Goal: Task Accomplishment & Management: Use online tool/utility

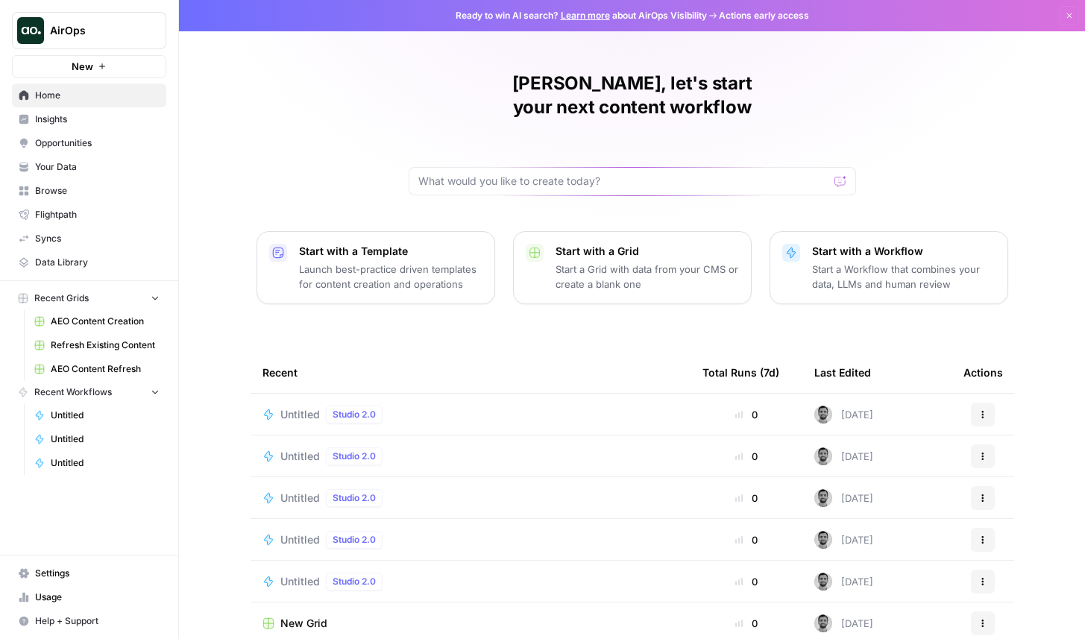
click at [113, 69] on button "New" at bounding box center [89, 66] width 154 height 22
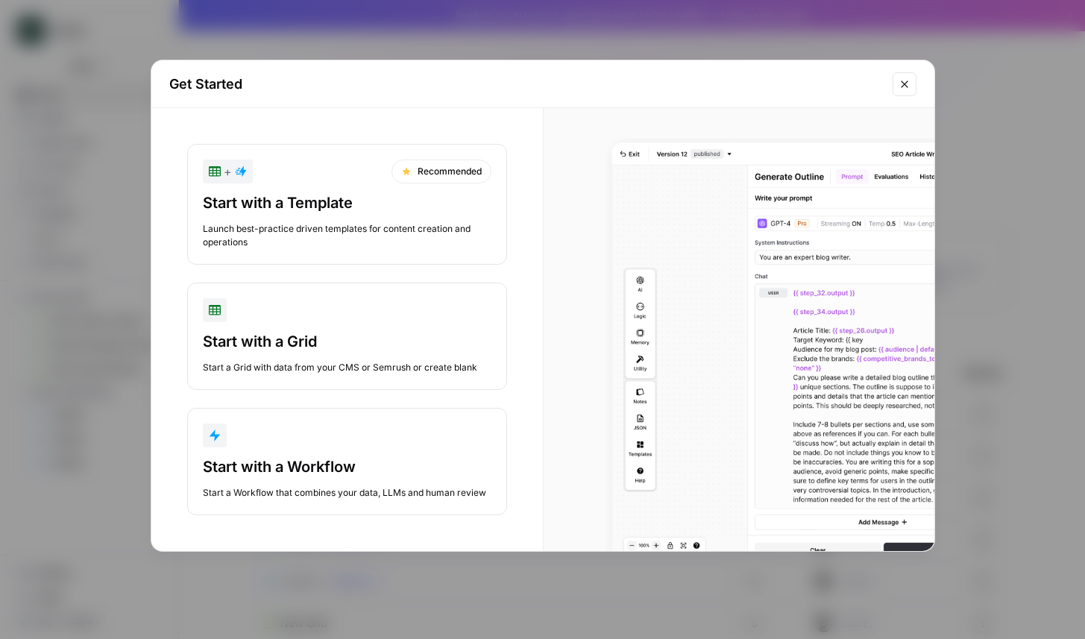
click at [311, 438] on div "button" at bounding box center [347, 435] width 289 height 24
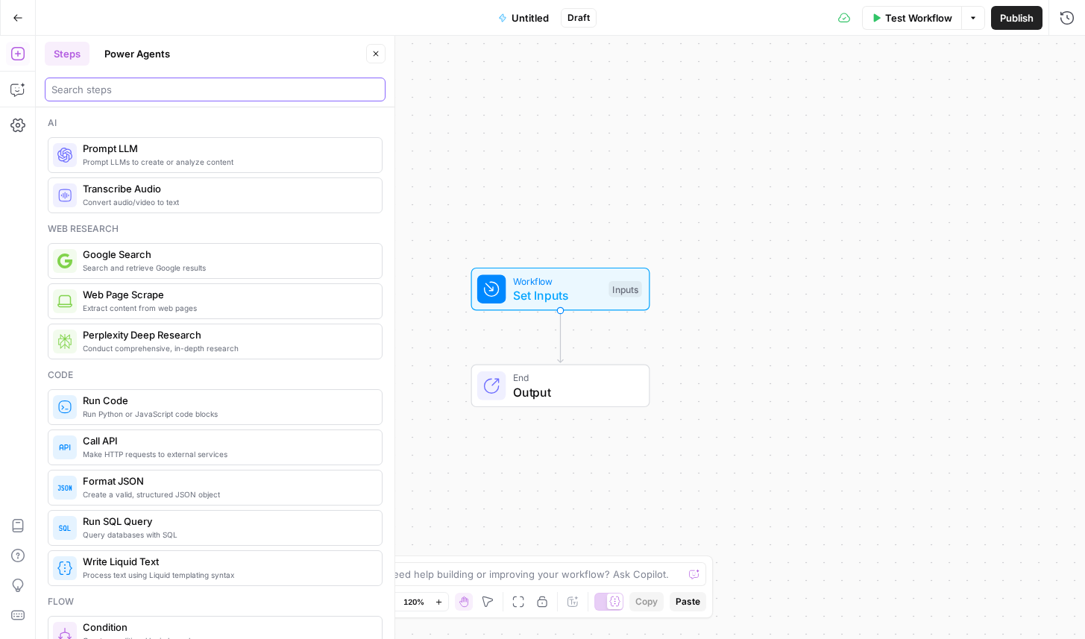
click at [123, 95] on input "search" at bounding box center [214, 89] width 327 height 15
type input "fetch"
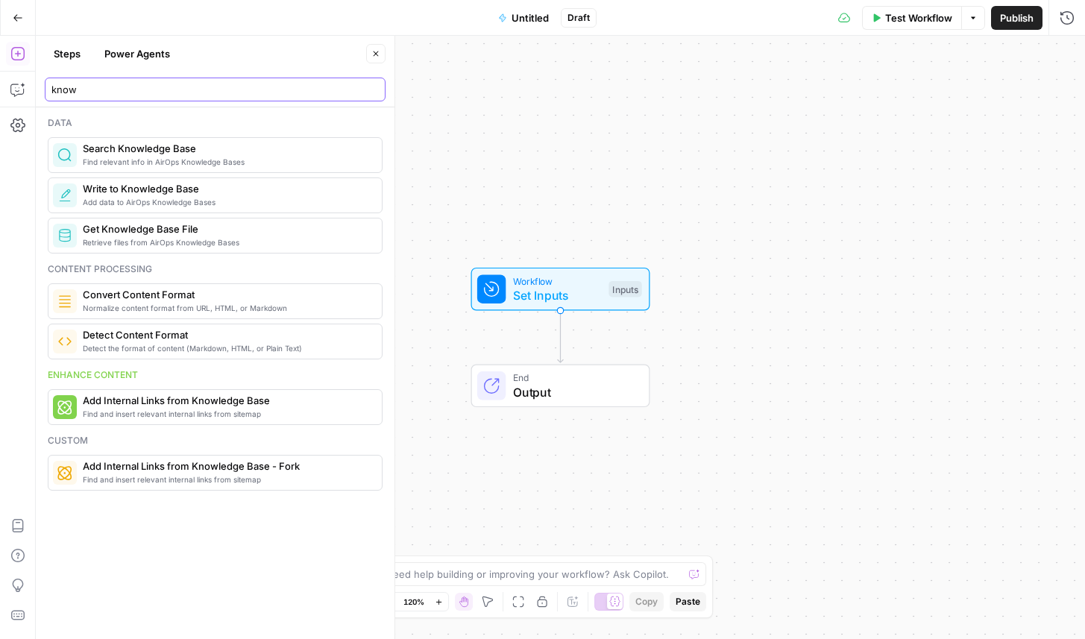
type input "know"
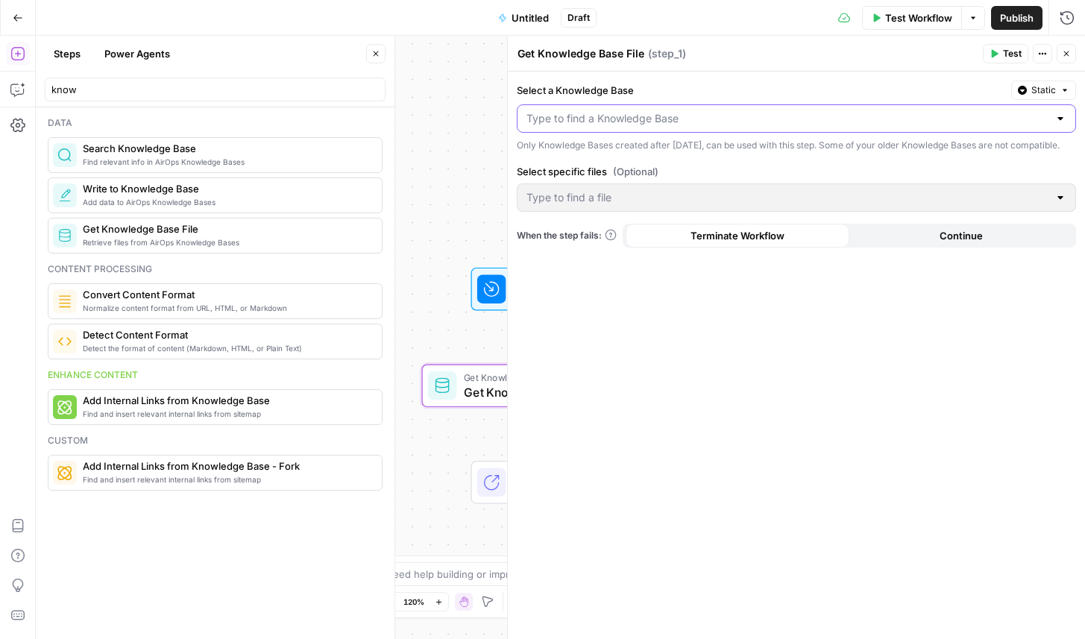
click at [687, 115] on input "Select a Knowledge Base" at bounding box center [787, 118] width 522 height 15
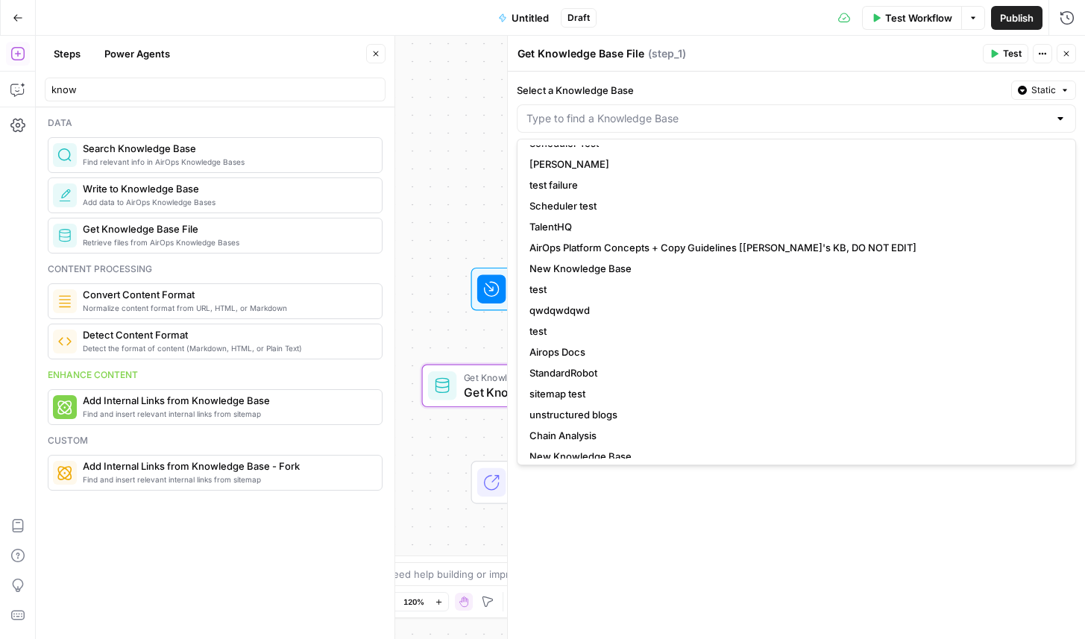
scroll to position [1758, 0]
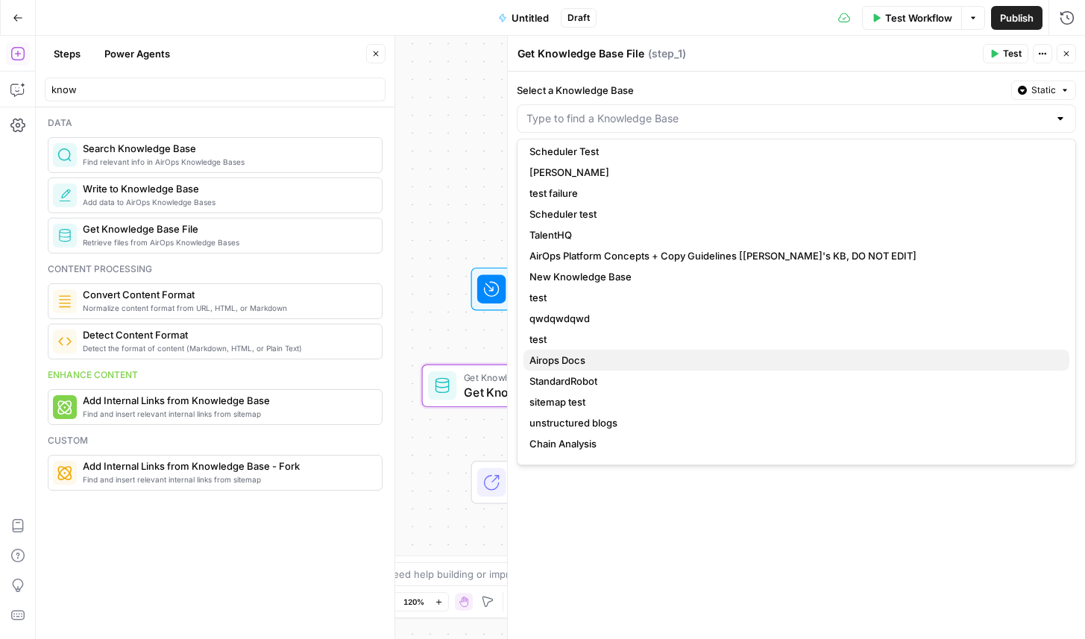
click at [595, 359] on span "Airops Docs" at bounding box center [793, 360] width 528 height 15
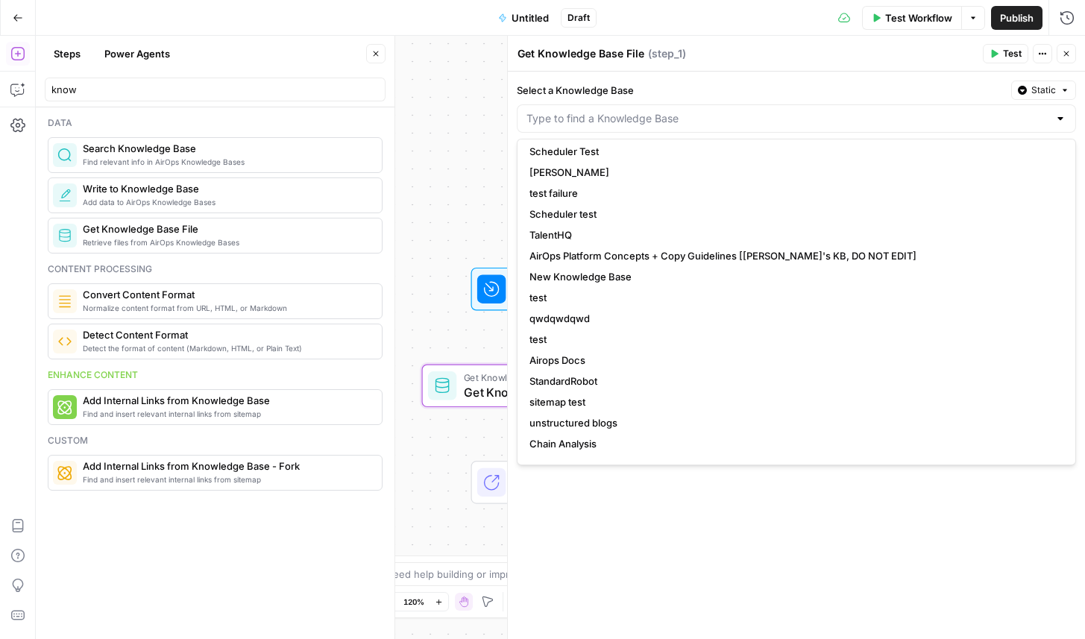
type input "Airops Docs"
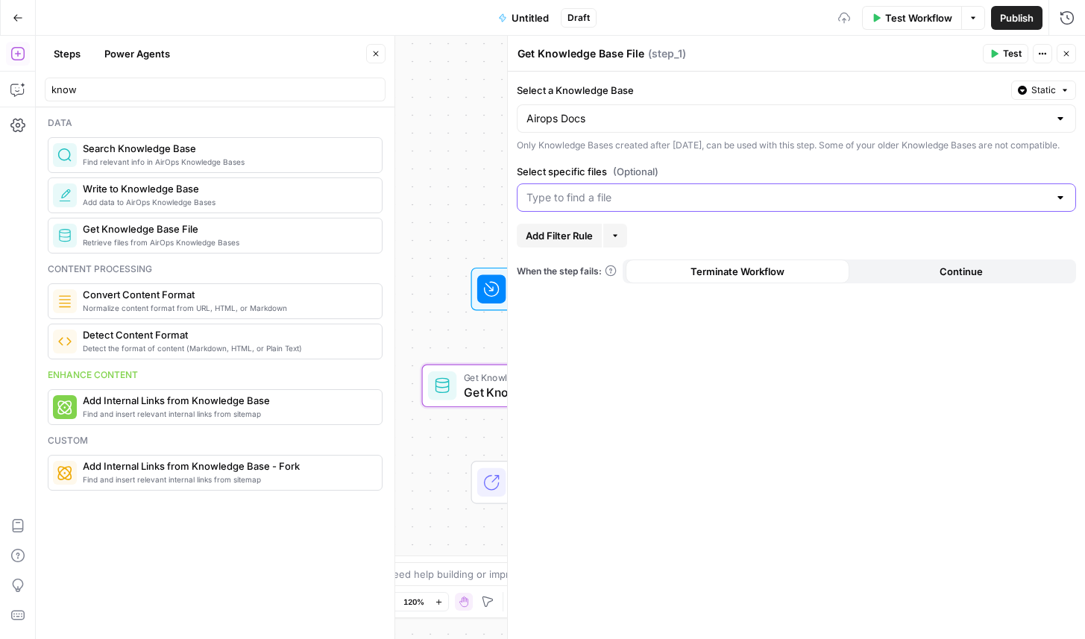
click at [633, 205] on input "Select specific files (Optional)" at bounding box center [787, 197] width 522 height 15
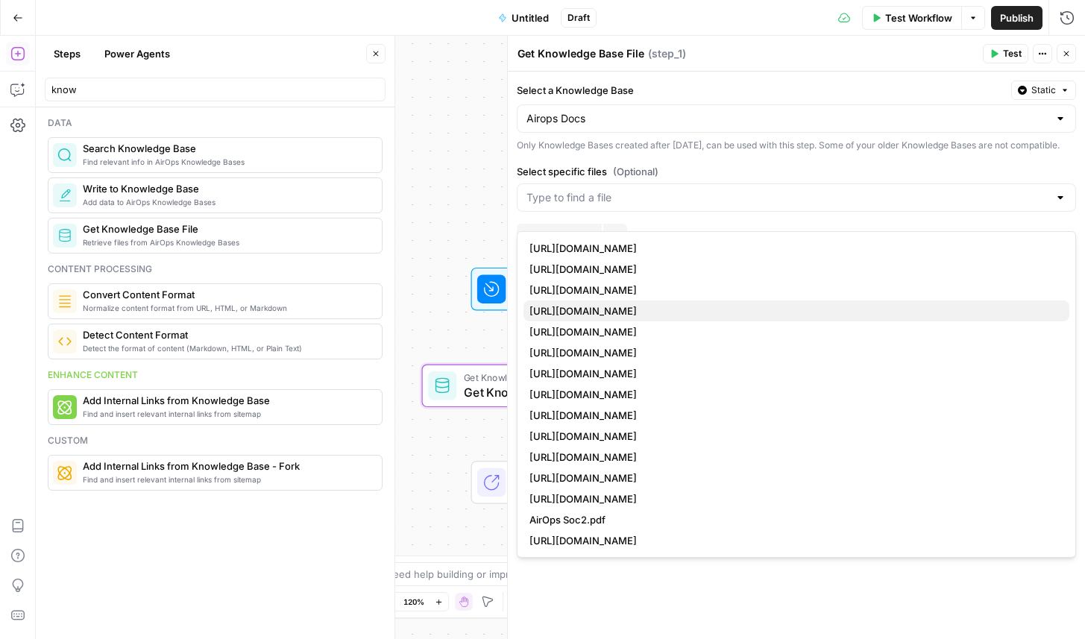
click at [626, 309] on span "[URL][DOMAIN_NAME]" at bounding box center [793, 310] width 528 height 15
click at [766, 169] on div "Select a Knowledge Base Static Airops Docs Only Knowledge Bases created after […" at bounding box center [796, 355] width 577 height 567
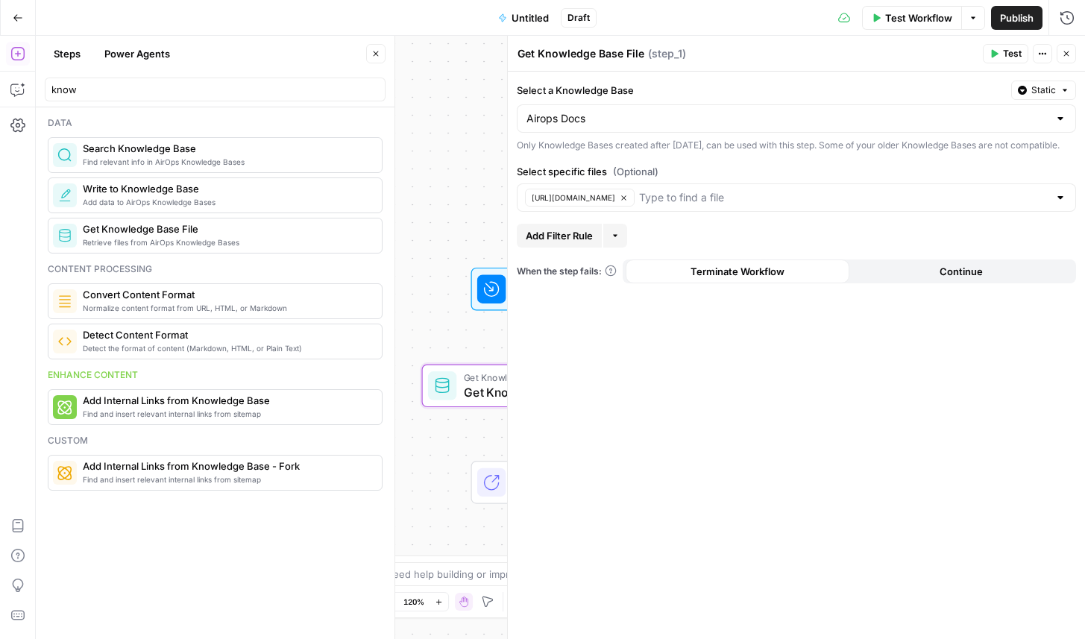
click at [1003, 57] on span "Test" at bounding box center [1012, 53] width 19 height 13
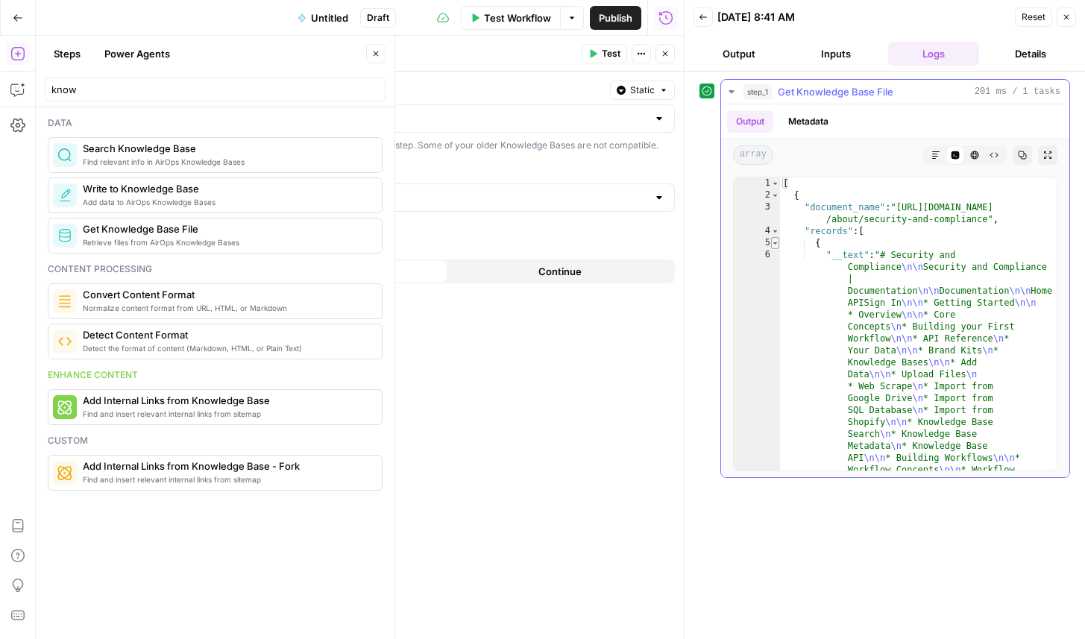
type textarea "*"
click at [777, 244] on span "Toggle code folding, rows 5 through 10" at bounding box center [775, 243] width 8 height 12
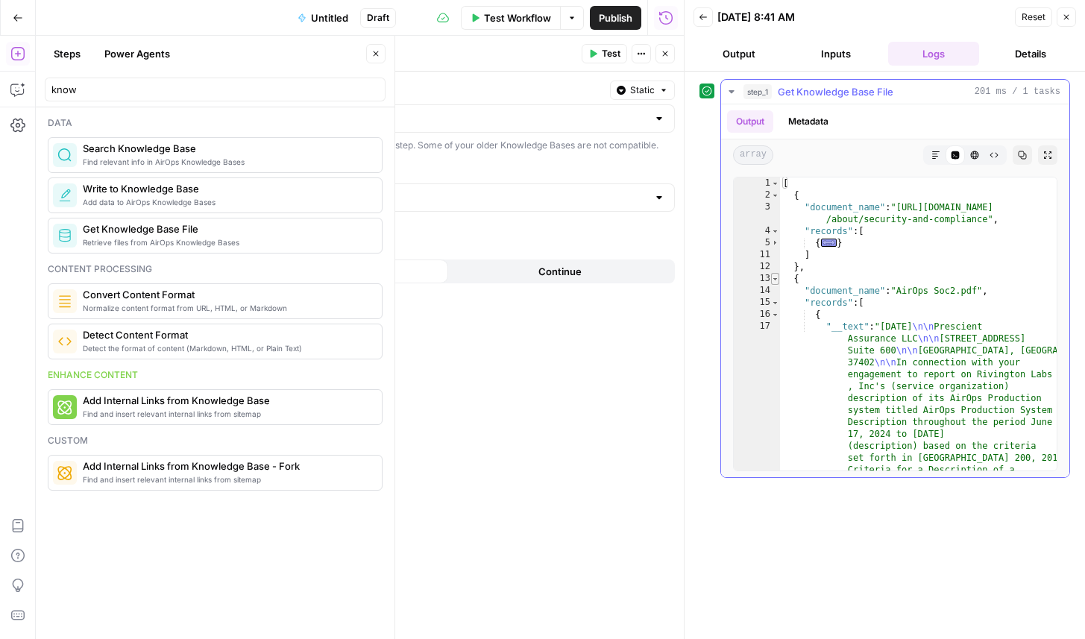
click at [775, 280] on span "Toggle code folding, rows 13 through 24" at bounding box center [775, 279] width 8 height 12
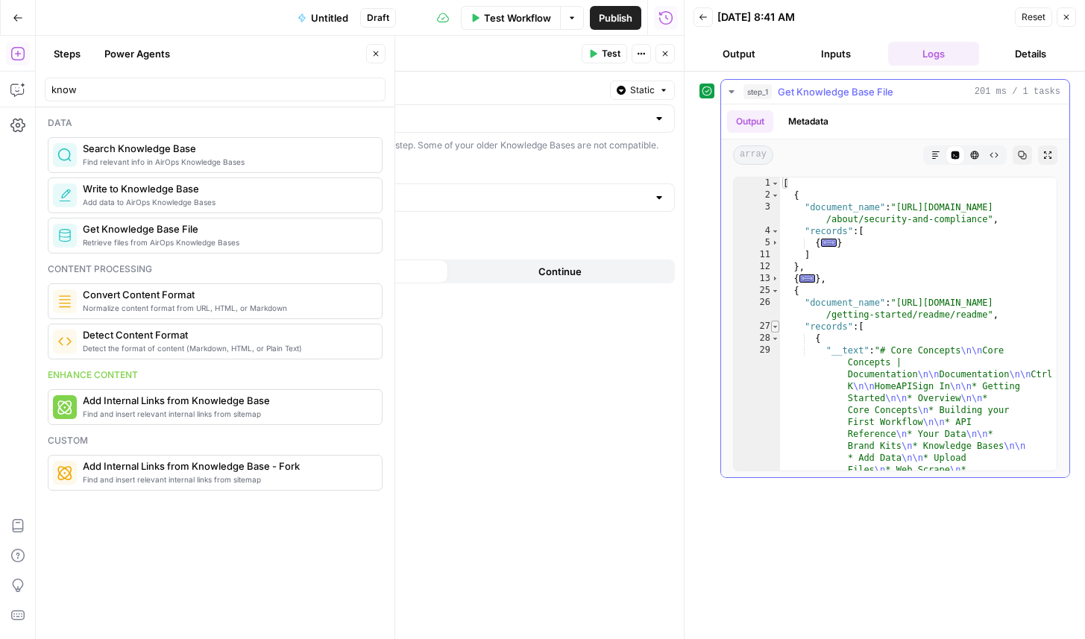
click at [774, 323] on span "Toggle code folding, rows 27 through 34" at bounding box center [775, 327] width 8 height 12
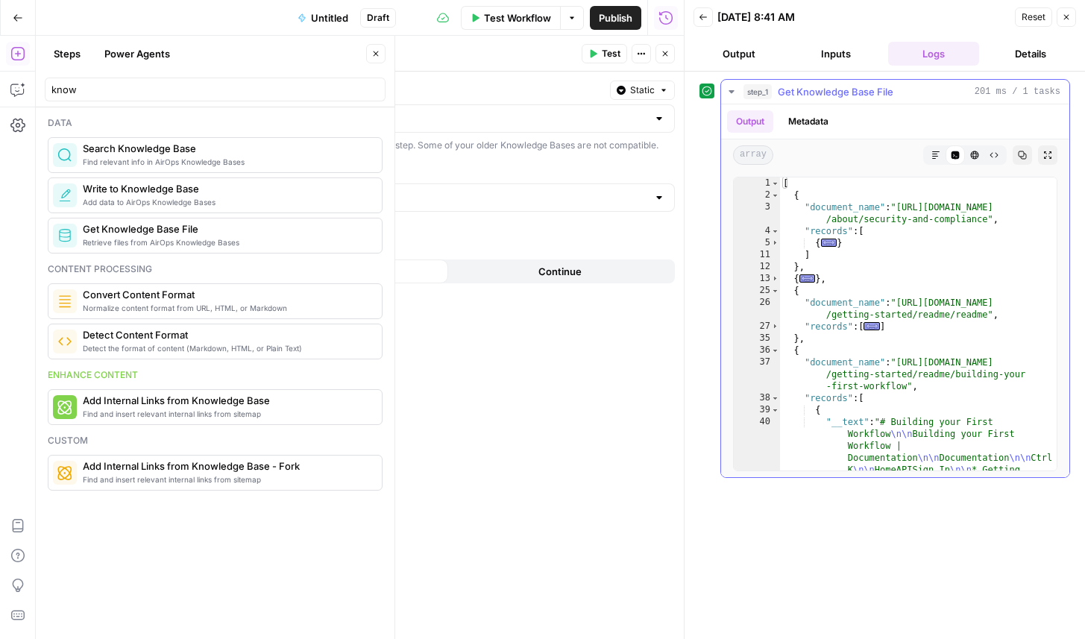
click at [820, 121] on button "Metadata" at bounding box center [808, 121] width 58 height 22
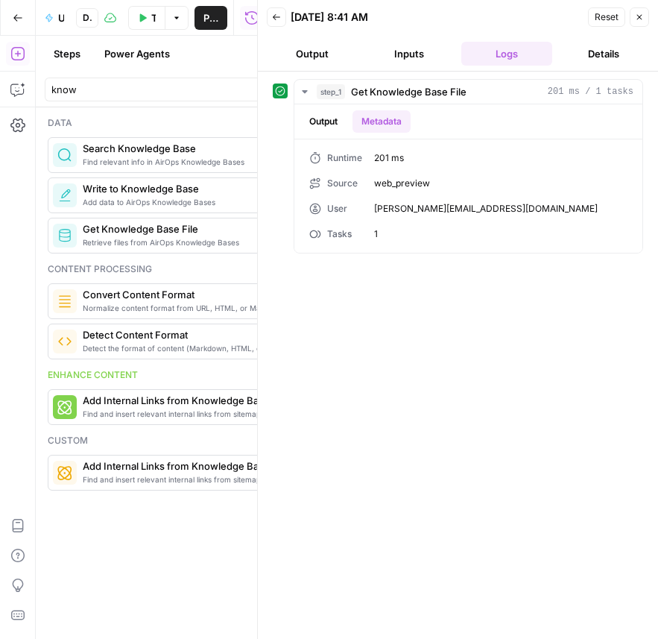
click at [280, 13] on icon "button" at bounding box center [276, 17] width 9 height 9
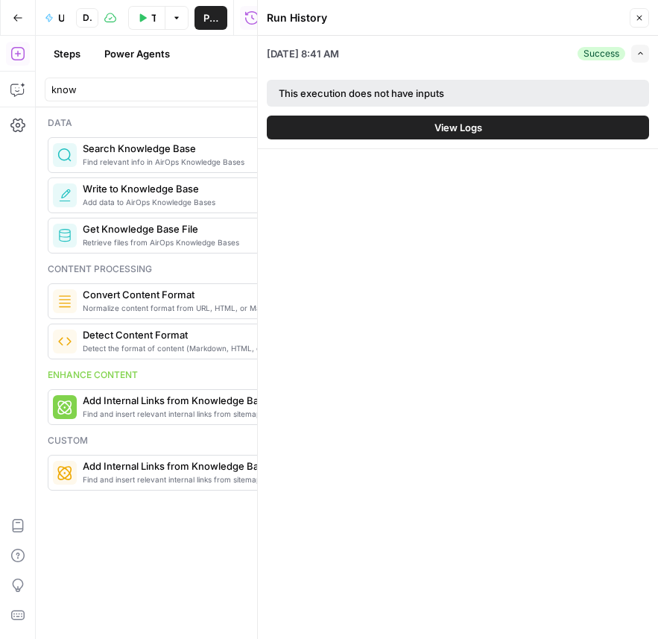
click at [642, 19] on icon "button" at bounding box center [639, 17] width 9 height 9
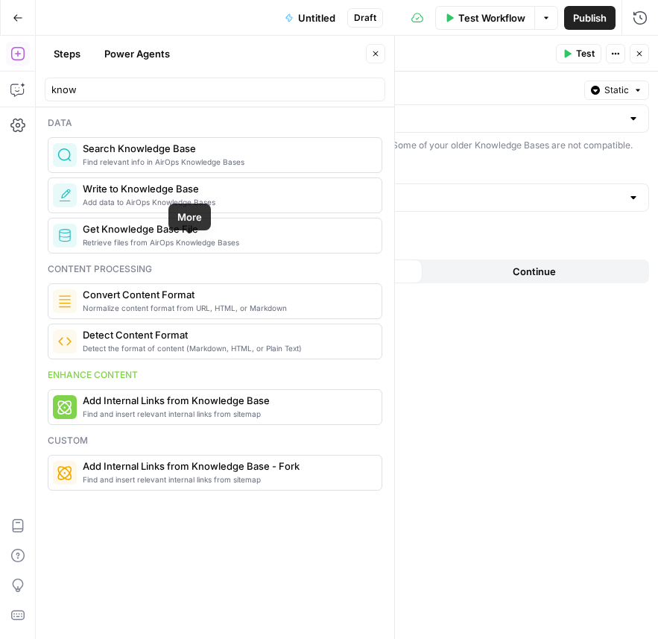
click at [153, 243] on span "Add Filter Rule" at bounding box center [132, 235] width 67 height 15
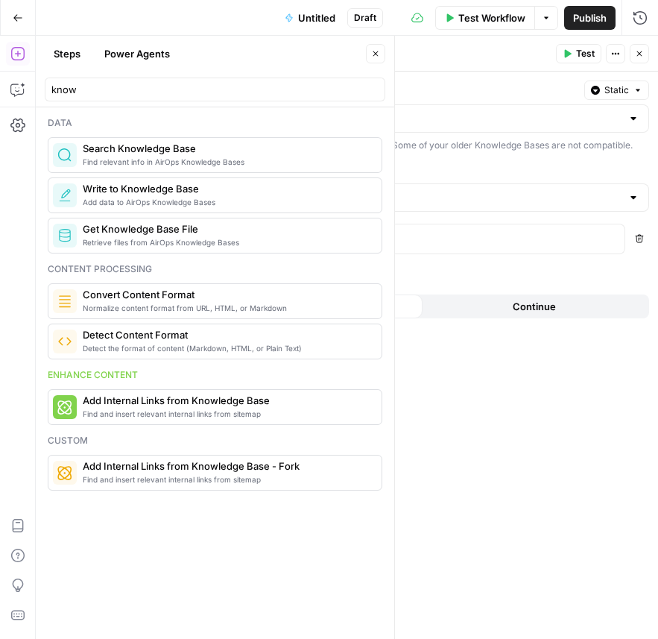
click at [639, 243] on icon "button" at bounding box center [639, 238] width 9 height 9
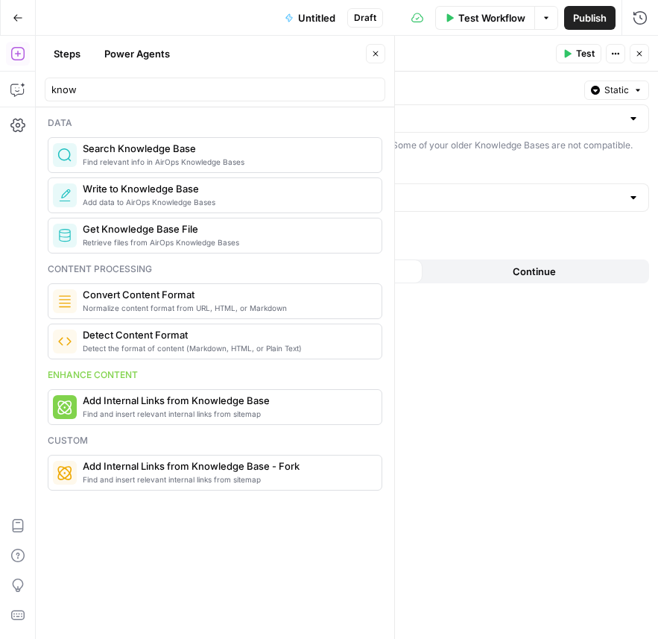
click at [573, 47] on button "Test" at bounding box center [578, 53] width 45 height 19
